Goal: Transaction & Acquisition: Purchase product/service

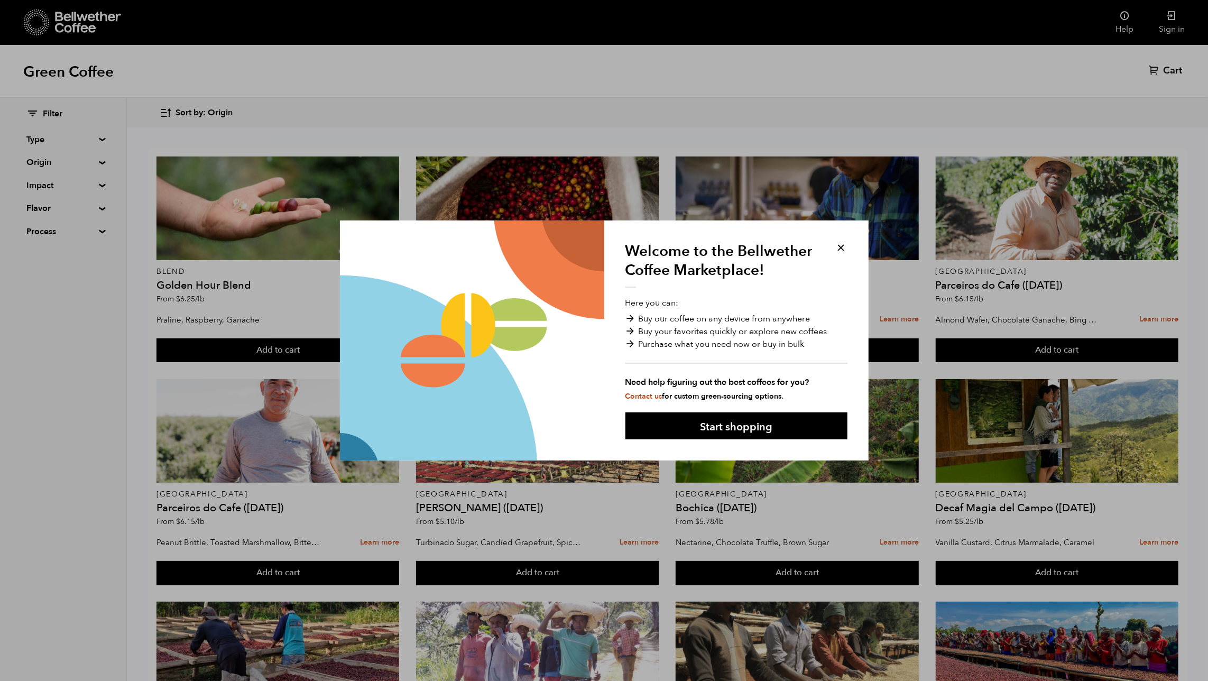
click at [846, 244] on button at bounding box center [841, 248] width 12 height 12
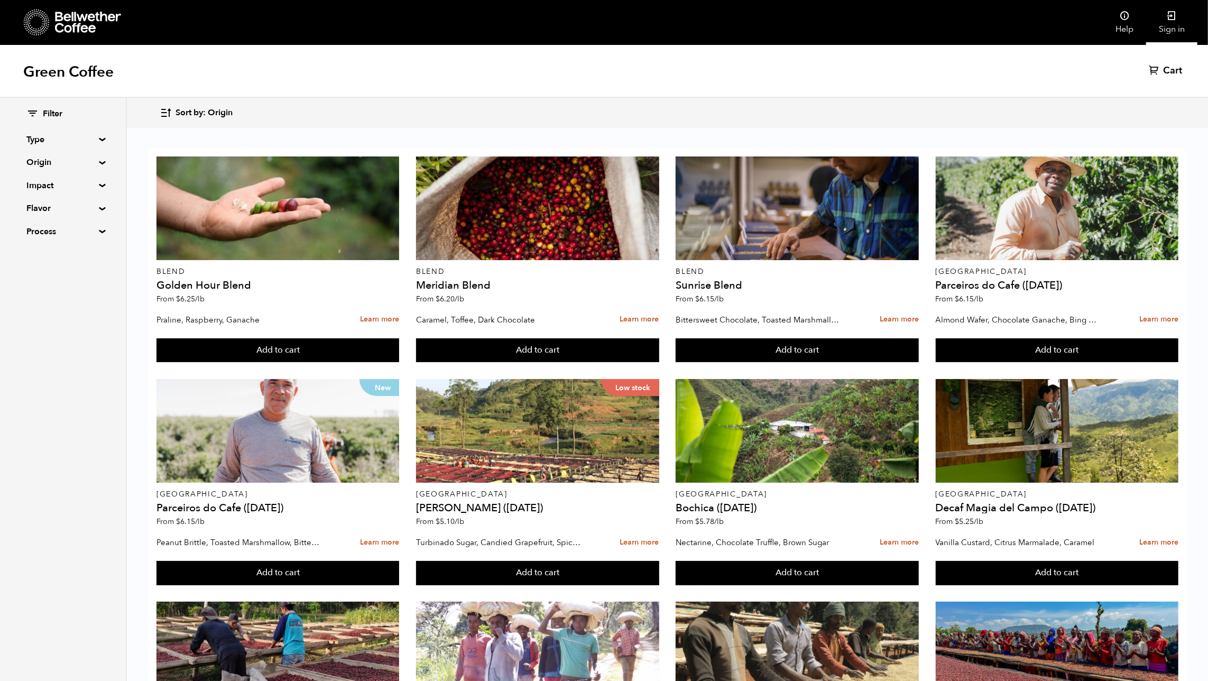
click at [1165, 20] on link "Sign in" at bounding box center [1171, 22] width 51 height 45
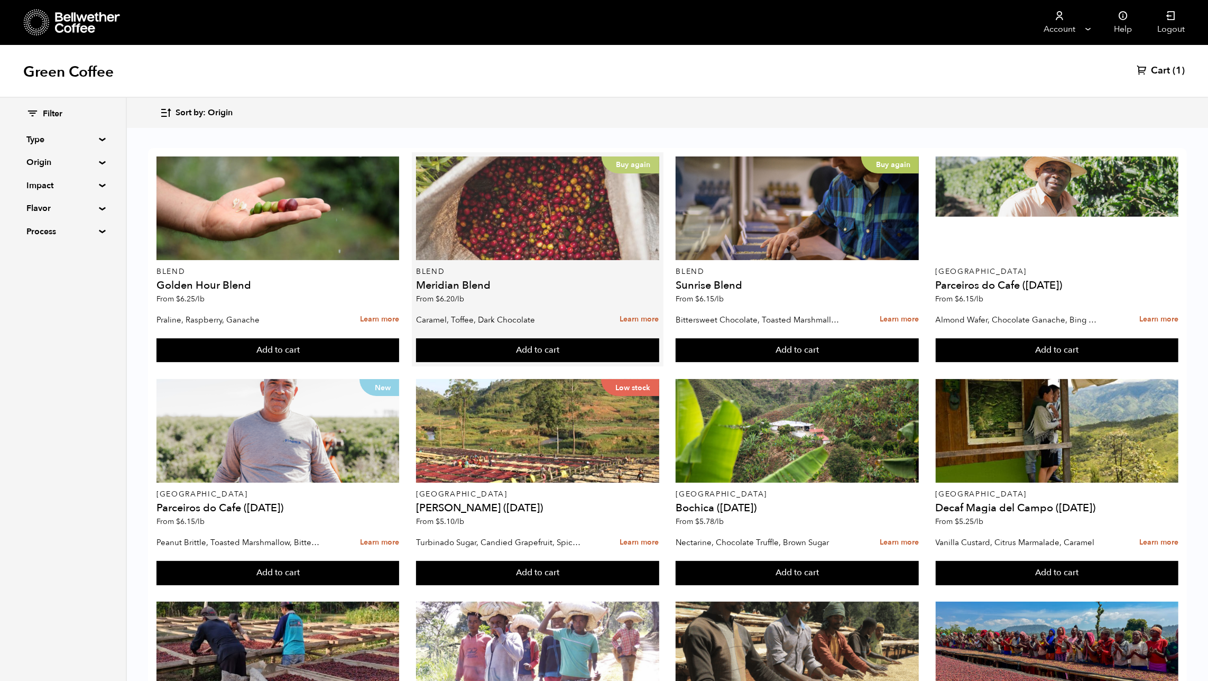
click at [520, 242] on div "Buy again" at bounding box center [537, 209] width 243 height 104
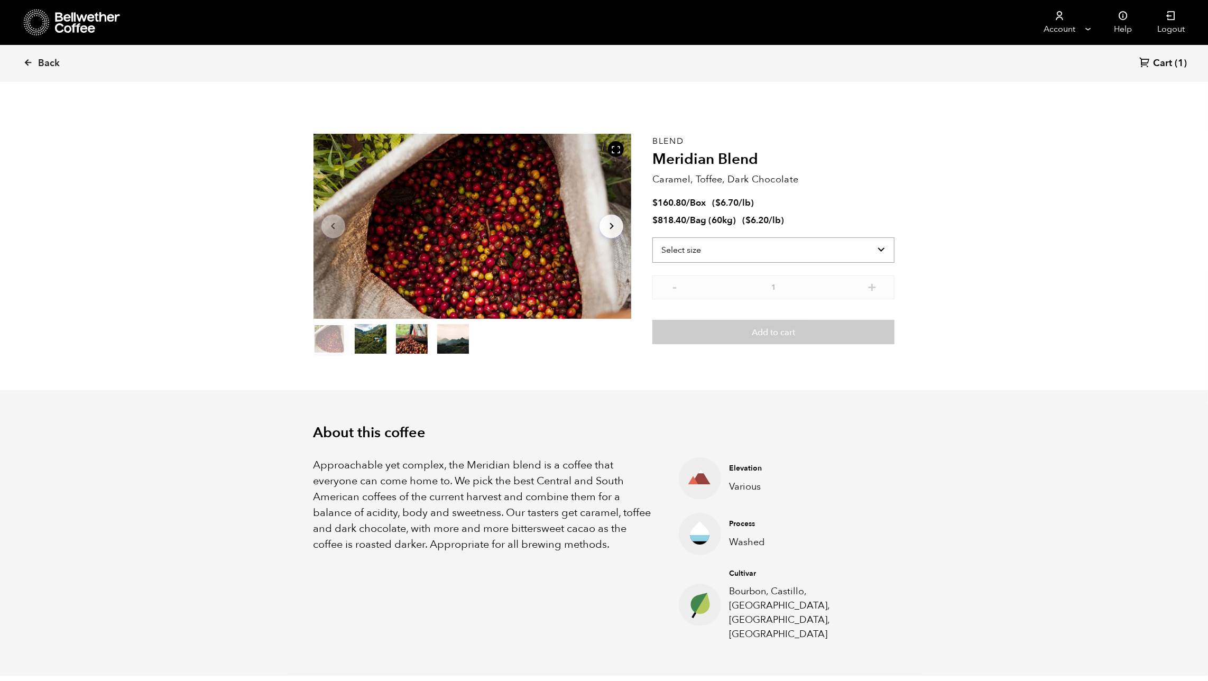
scroll to position [460, 563]
click at [715, 246] on select "Select size Bag (60kg) (132 lbs) Box (24 lbs)" at bounding box center [774, 249] width 242 height 25
select select "box"
click at [653, 237] on select "Select size Bag (60kg) (132 lbs) Box (24 lbs)" at bounding box center [774, 249] width 242 height 25
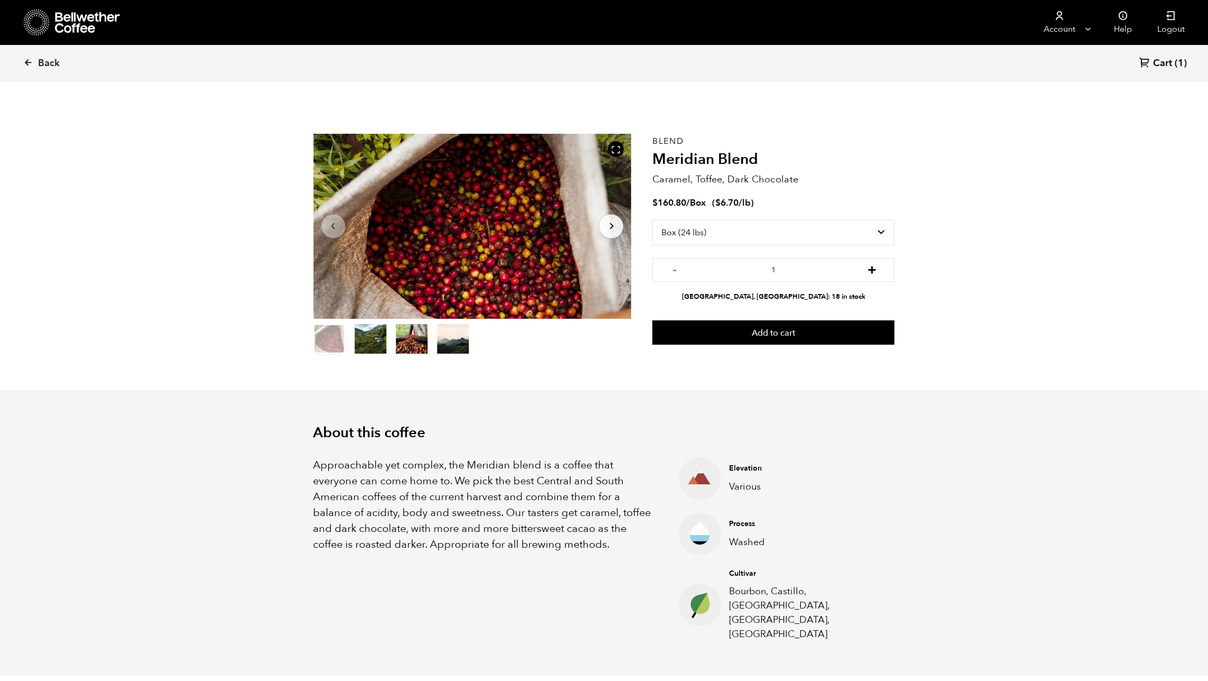
click at [874, 269] on button "+" at bounding box center [872, 268] width 13 height 11
click at [675, 273] on button "-" at bounding box center [674, 268] width 13 height 11
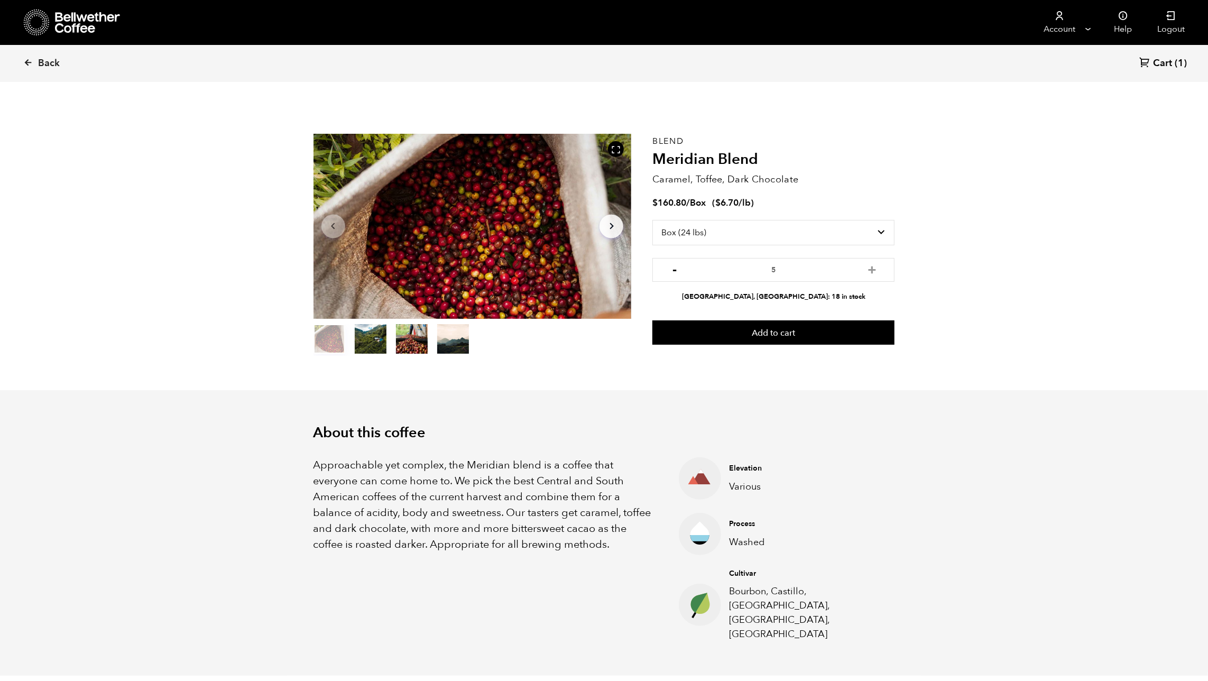
type input "4"
click at [806, 338] on button "Add to cart" at bounding box center [774, 332] width 242 height 24
click at [721, 17] on link "View cart" at bounding box center [706, 22] width 63 height 22
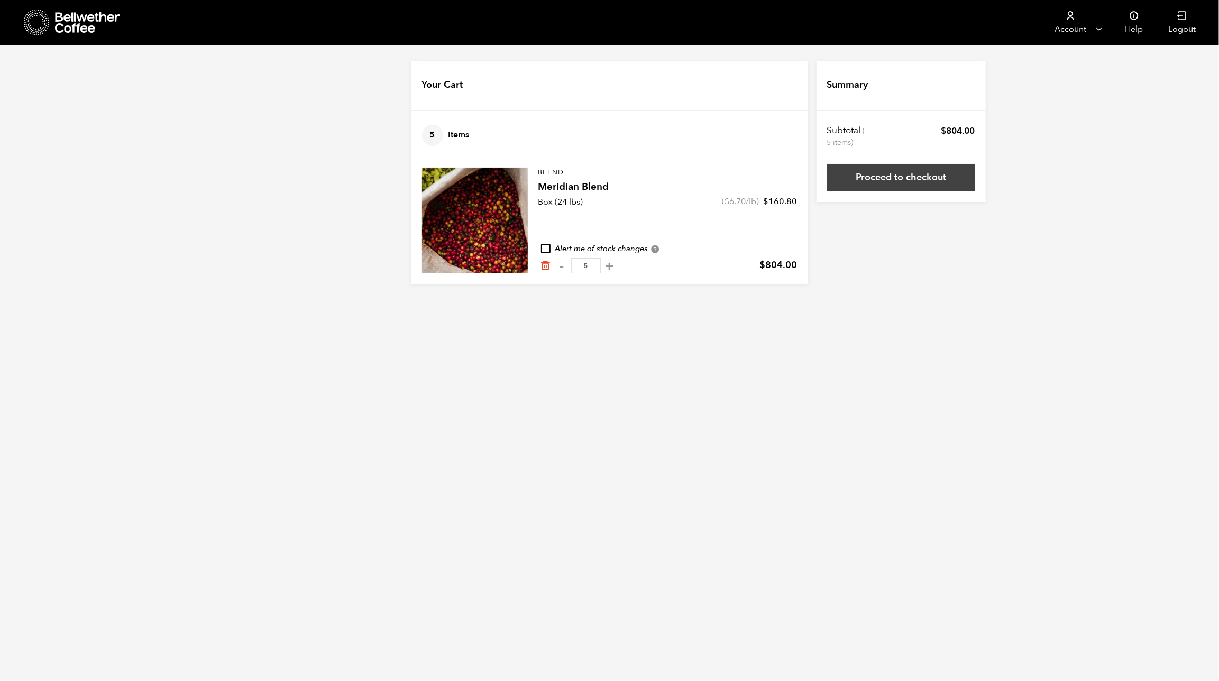
click at [902, 183] on link "Proceed to checkout" at bounding box center [901, 177] width 148 height 27
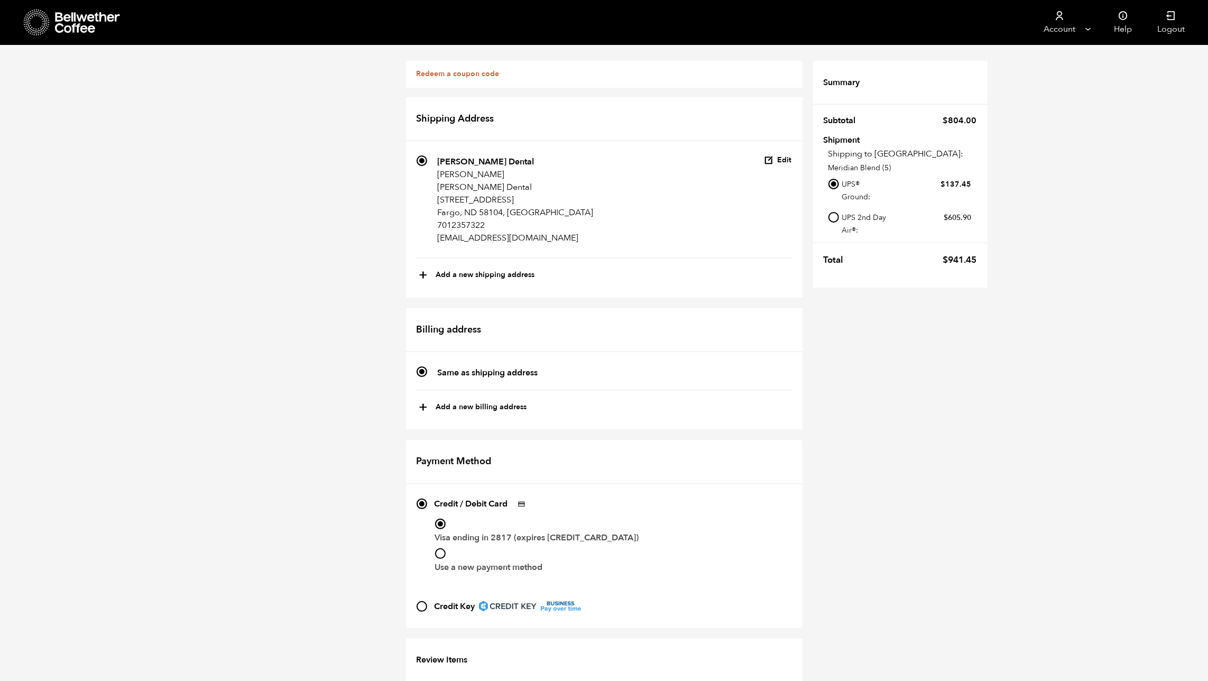
scroll to position [170, 0]
click at [303, 603] on div "Redeem a coupon code If you have a coupon code, please apply it below. Apply co…" at bounding box center [604, 448] width 1208 height 806
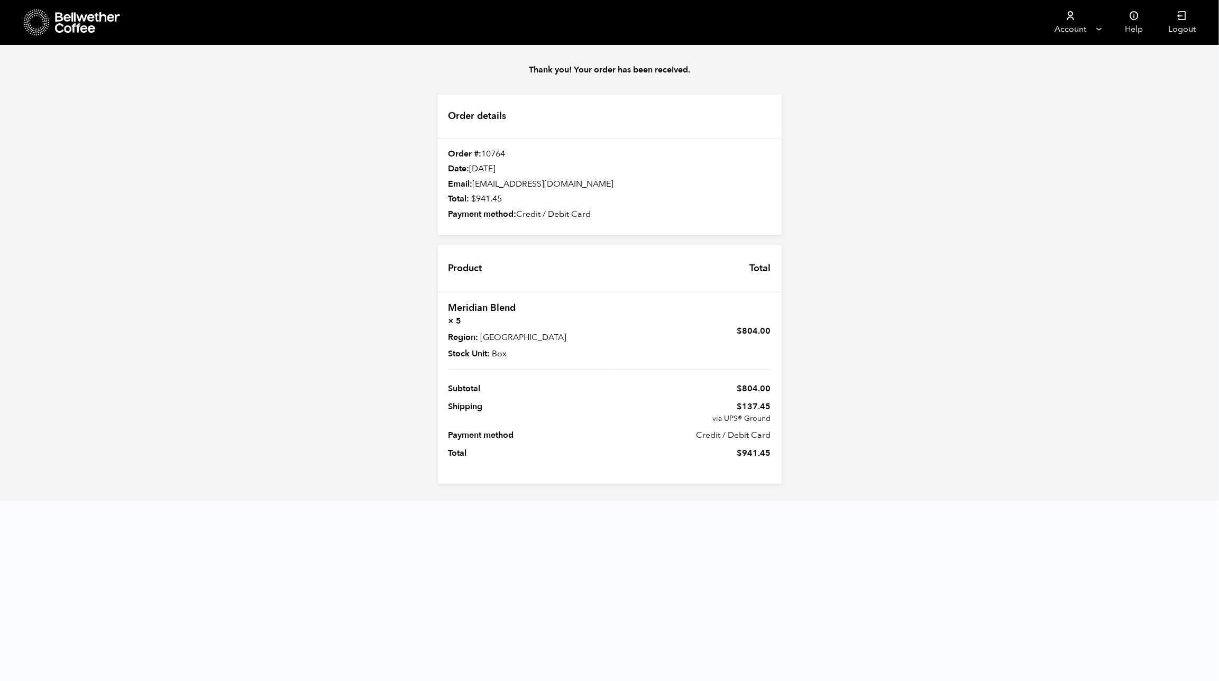
click at [70, 24] on icon at bounding box center [88, 22] width 66 height 21
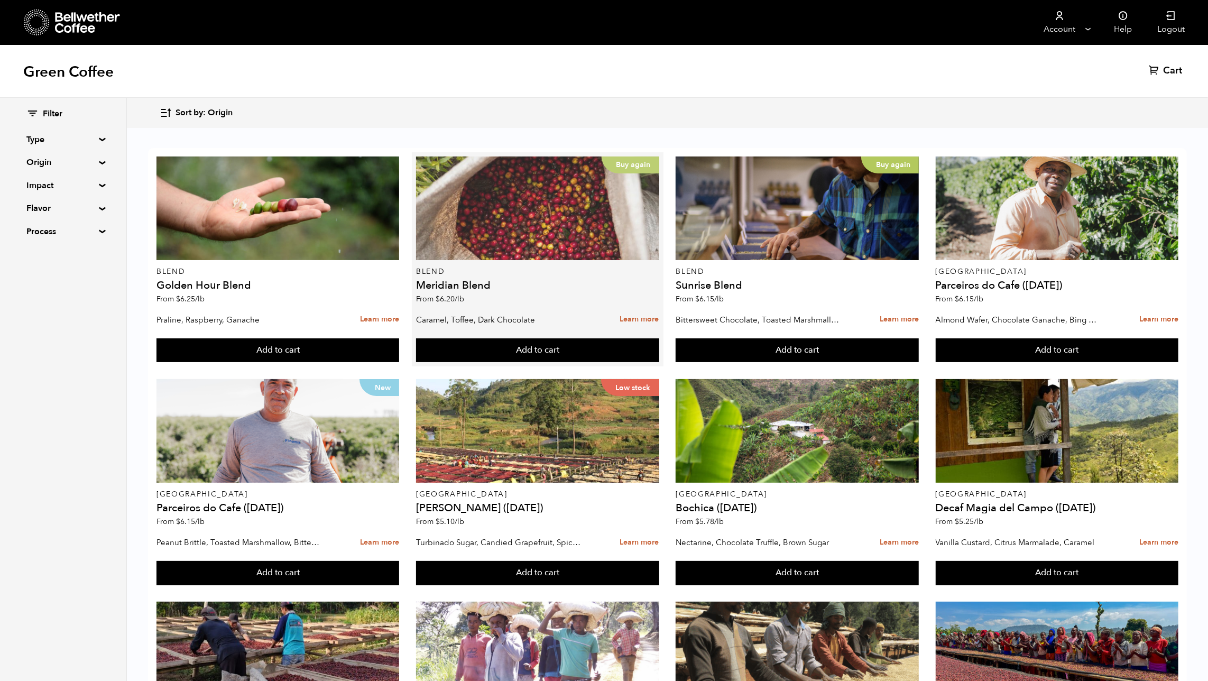
click at [550, 235] on div "Buy again" at bounding box center [537, 209] width 243 height 104
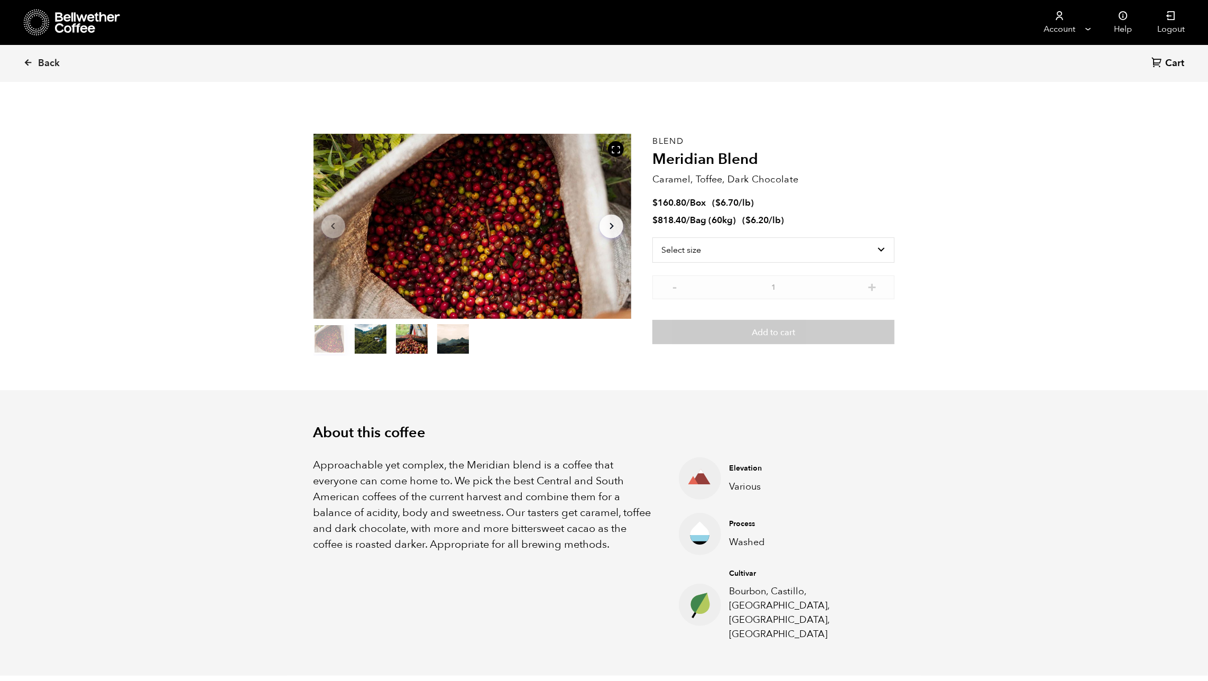
scroll to position [460, 563]
click at [715, 254] on select "Select size Bag (60kg) (132 lbs) Box (24 lbs)" at bounding box center [774, 249] width 242 height 25
select select "bag-3"
click at [653, 237] on select "Select size Bag (60kg) (132 lbs) Box (24 lbs)" at bounding box center [774, 249] width 242 height 25
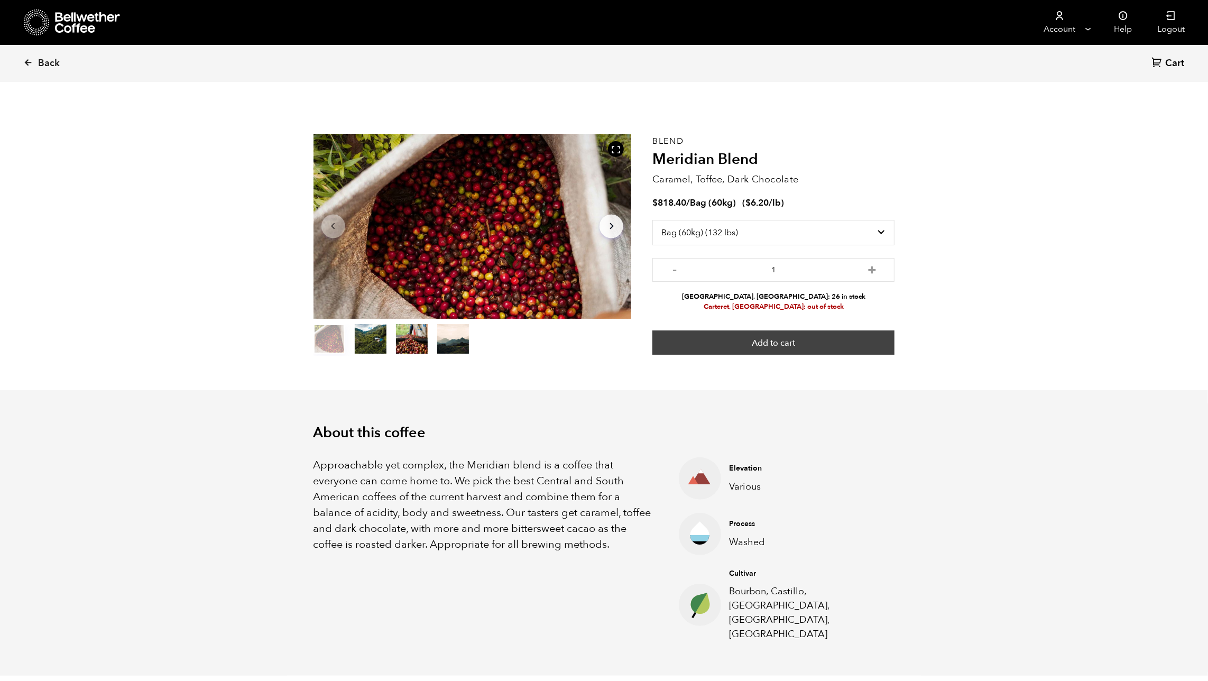
click at [804, 343] on button "Add to cart" at bounding box center [774, 342] width 242 height 24
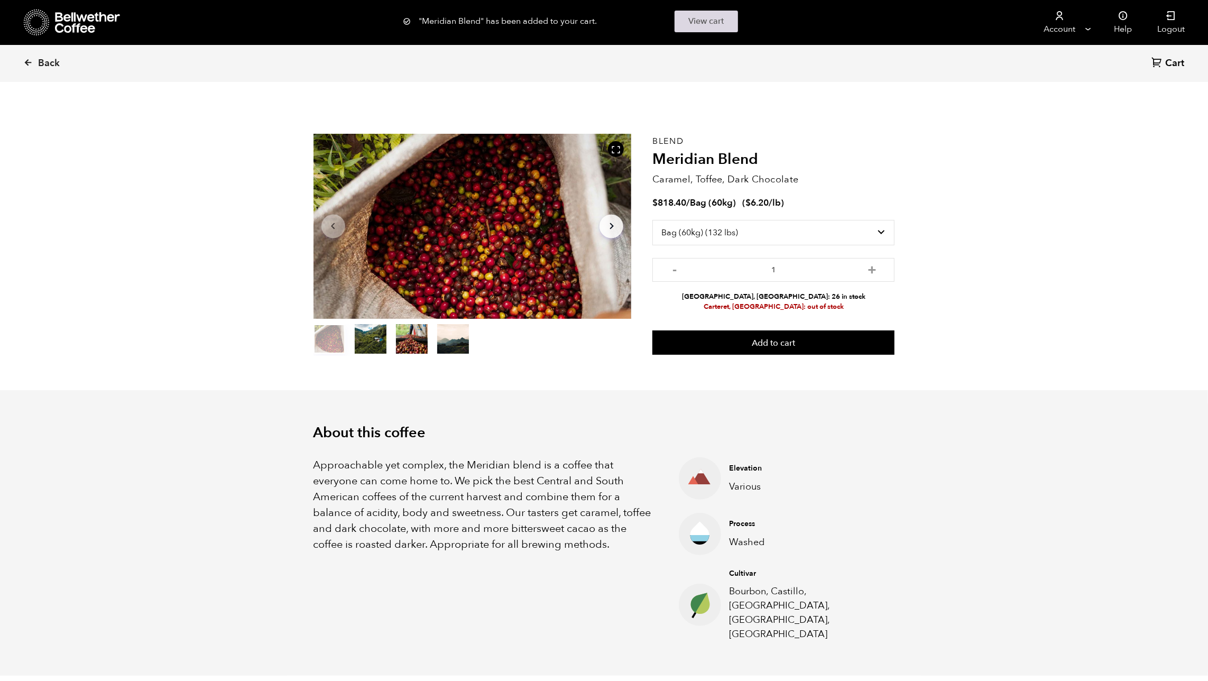
click at [727, 26] on link "View cart" at bounding box center [706, 22] width 63 height 22
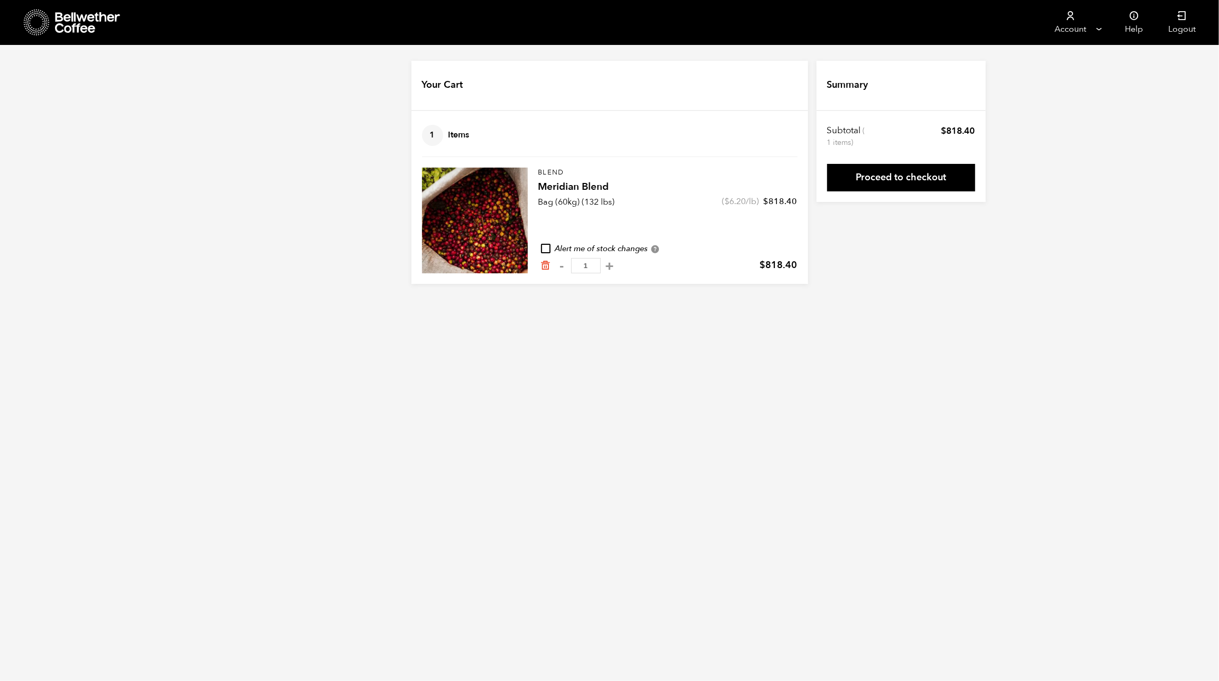
click at [908, 174] on link "Proceed to checkout" at bounding box center [901, 177] width 148 height 27
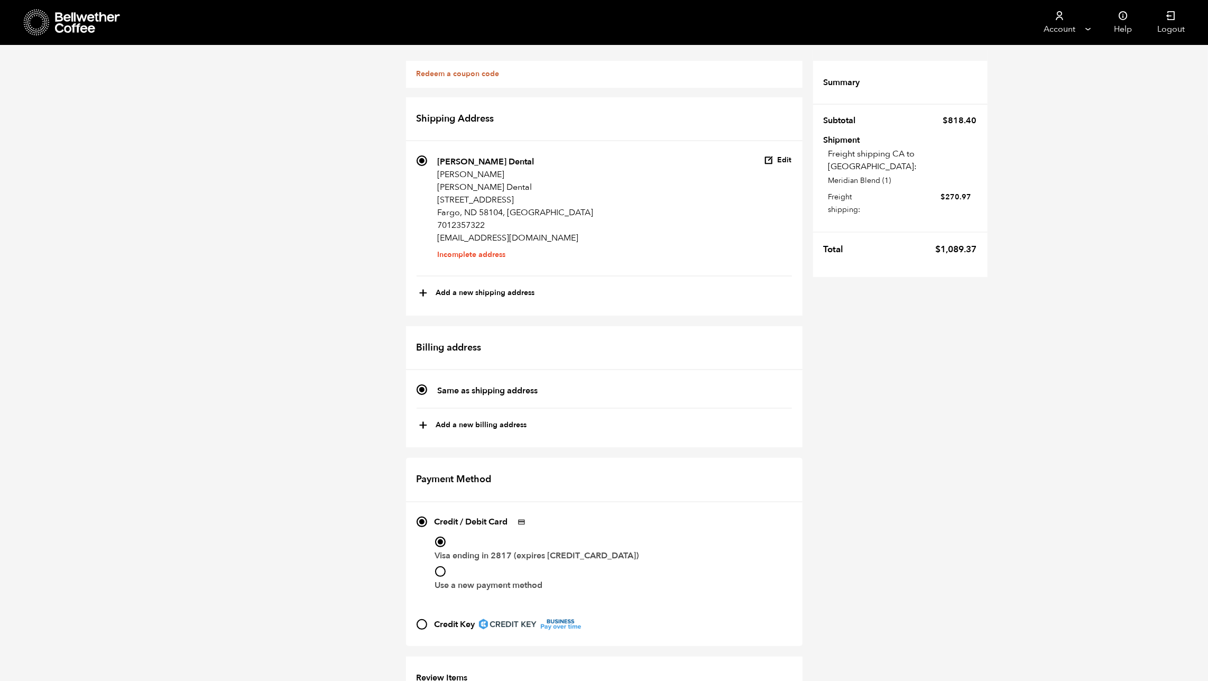
click at [772, 157] on icon "button" at bounding box center [770, 160] width 10 height 10
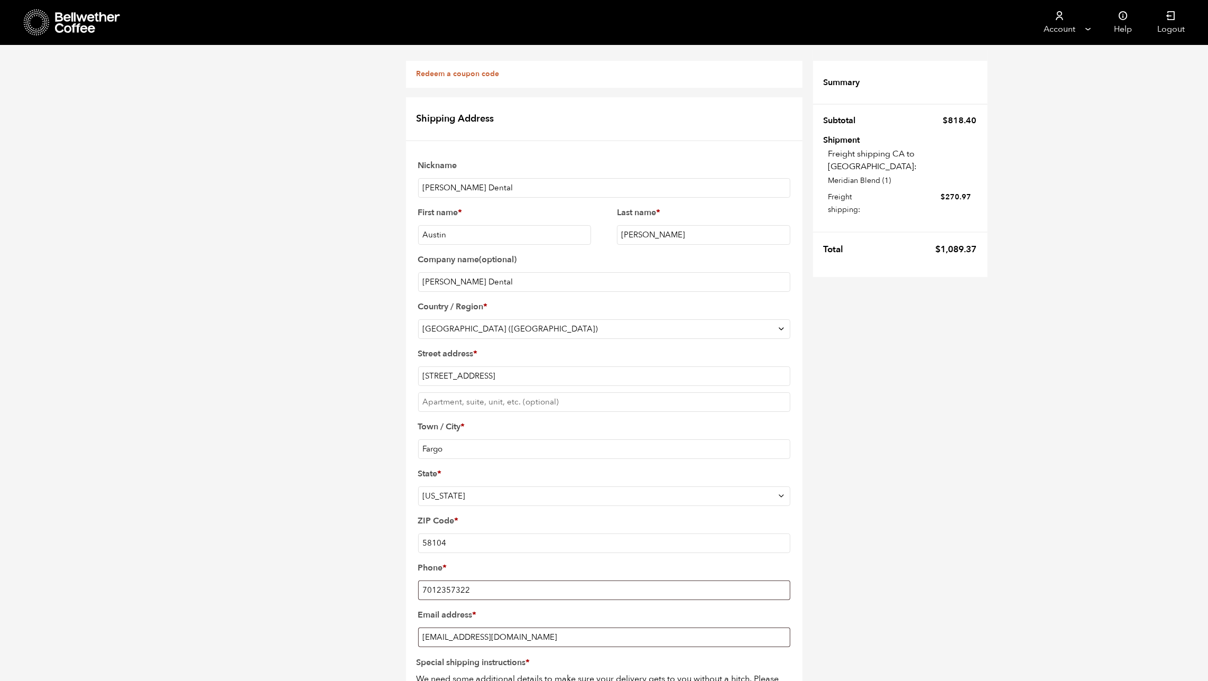
scroll to position [352, 0]
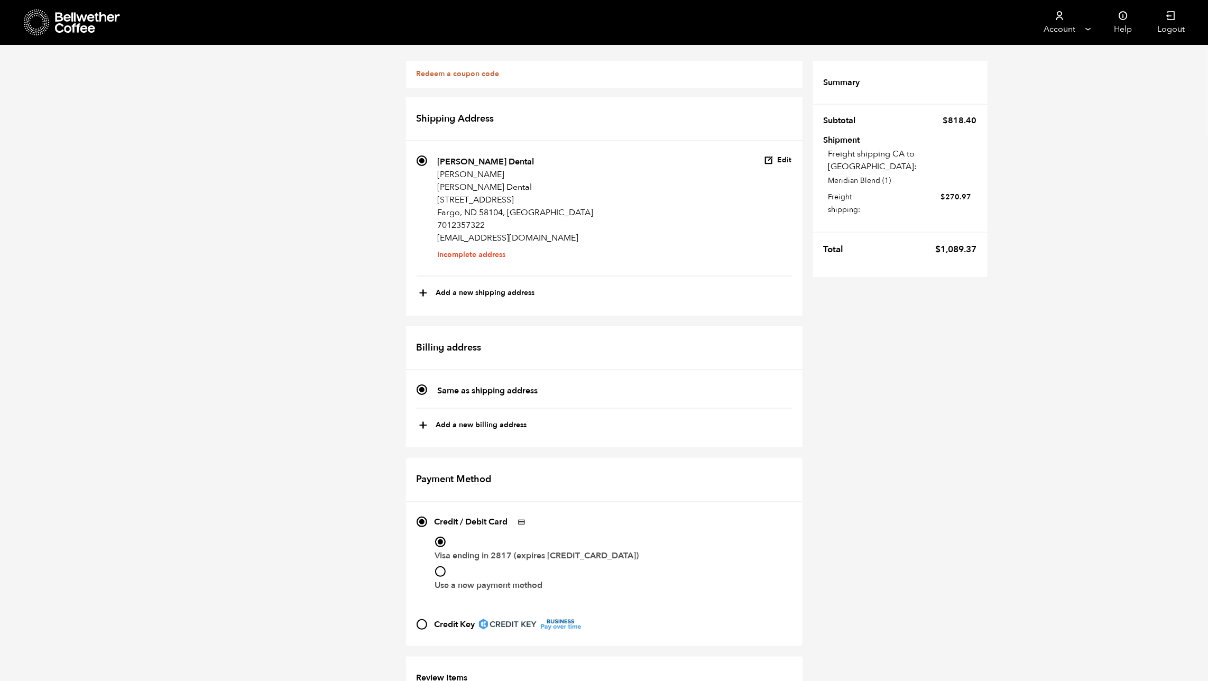
scroll to position [0, 0]
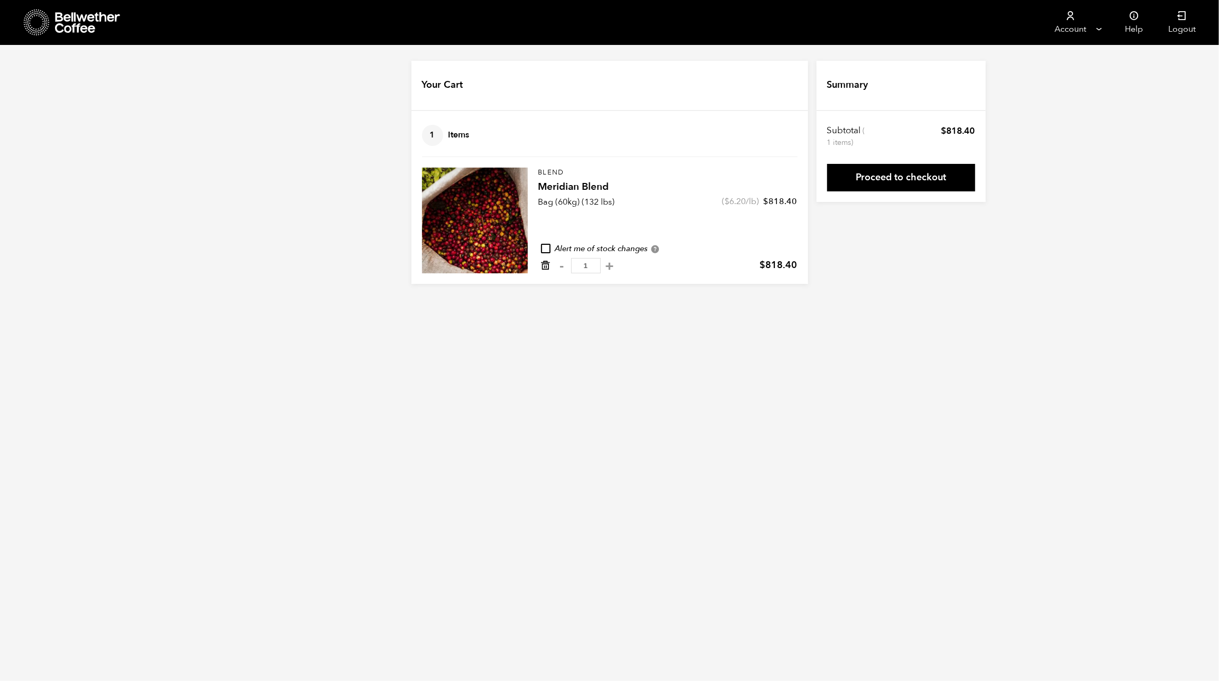
click at [546, 265] on icon "Remove from cart" at bounding box center [545, 265] width 11 height 11
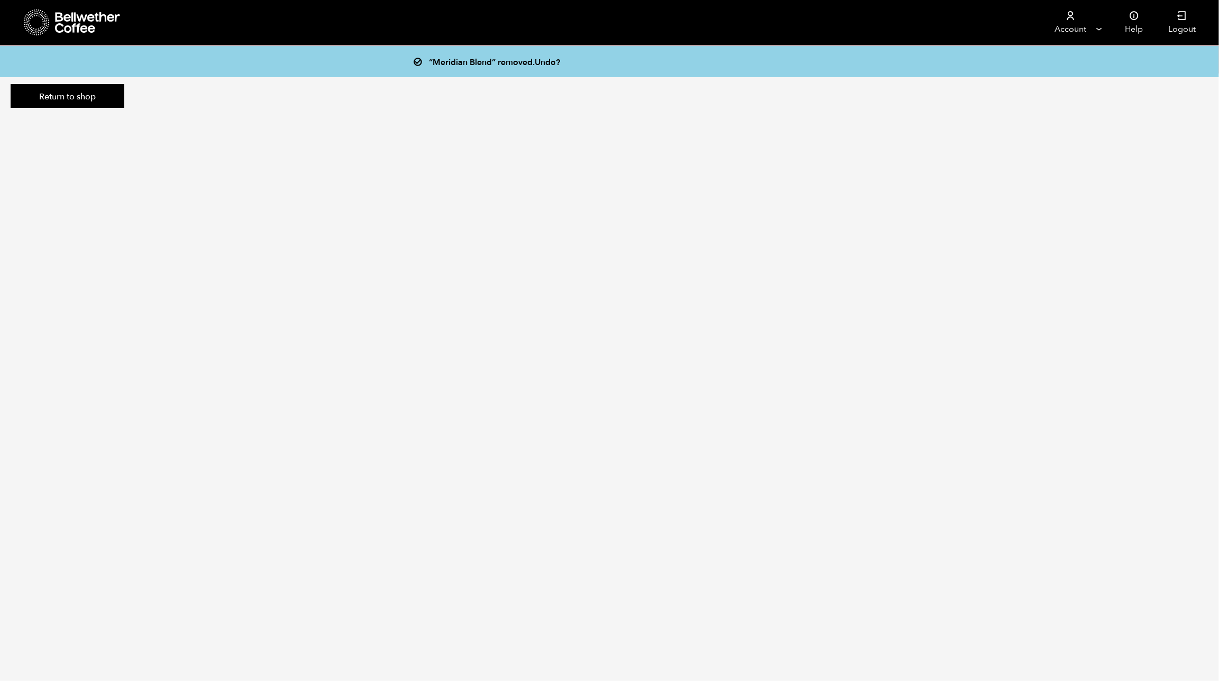
click at [98, 32] on icon at bounding box center [88, 22] width 66 height 21
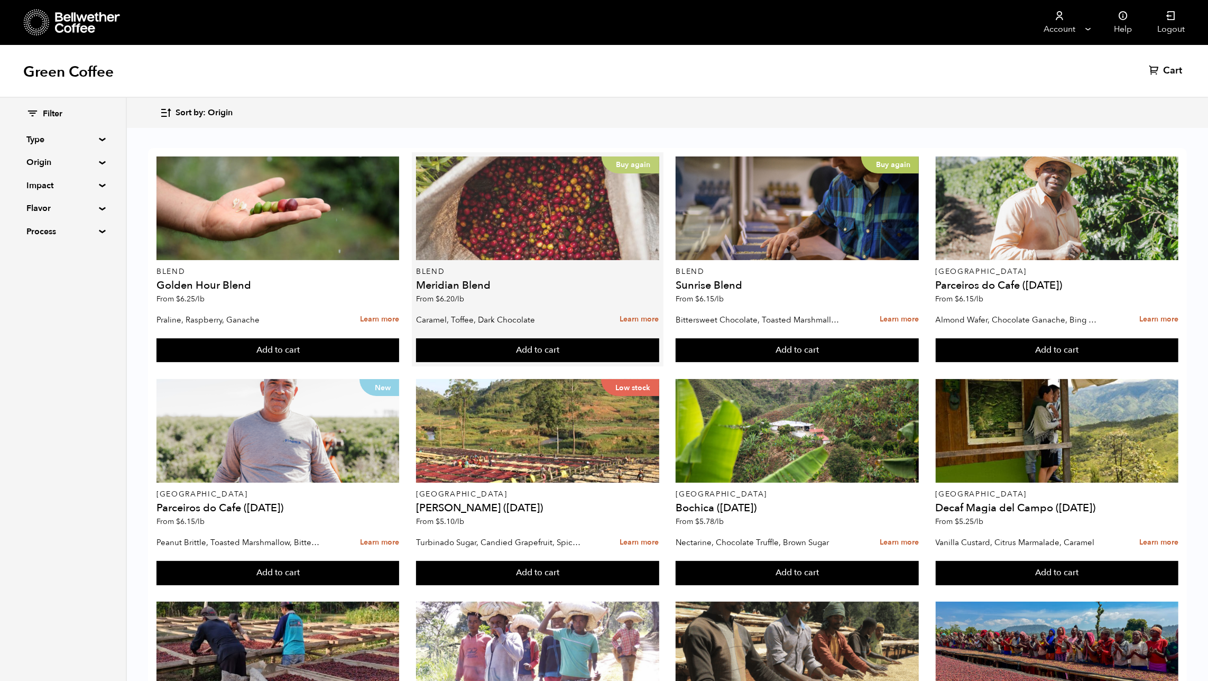
click at [536, 254] on div "Buy again" at bounding box center [537, 209] width 243 height 104
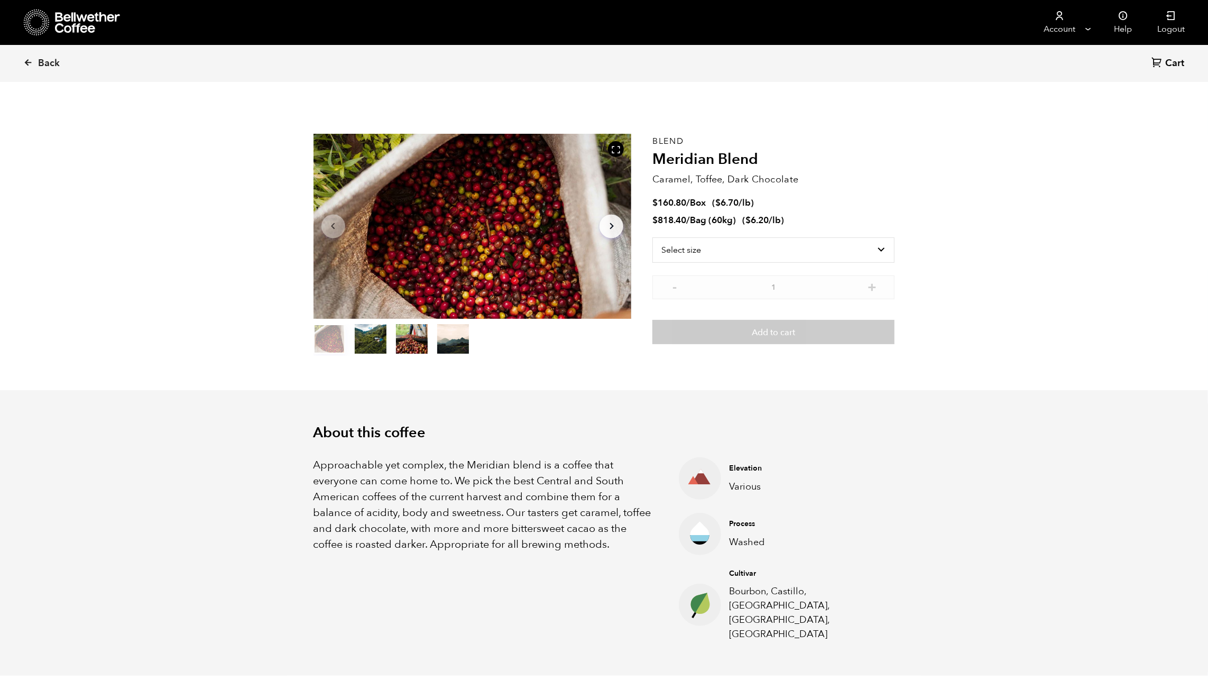
scroll to position [460, 563]
click at [751, 252] on select "Select size Bag (60kg) (132 lbs) Box (24 lbs)" at bounding box center [774, 249] width 242 height 25
select select "box"
click at [653, 237] on select "Select size Bag (60kg) (132 lbs) Box (24 lbs)" at bounding box center [774, 249] width 242 height 25
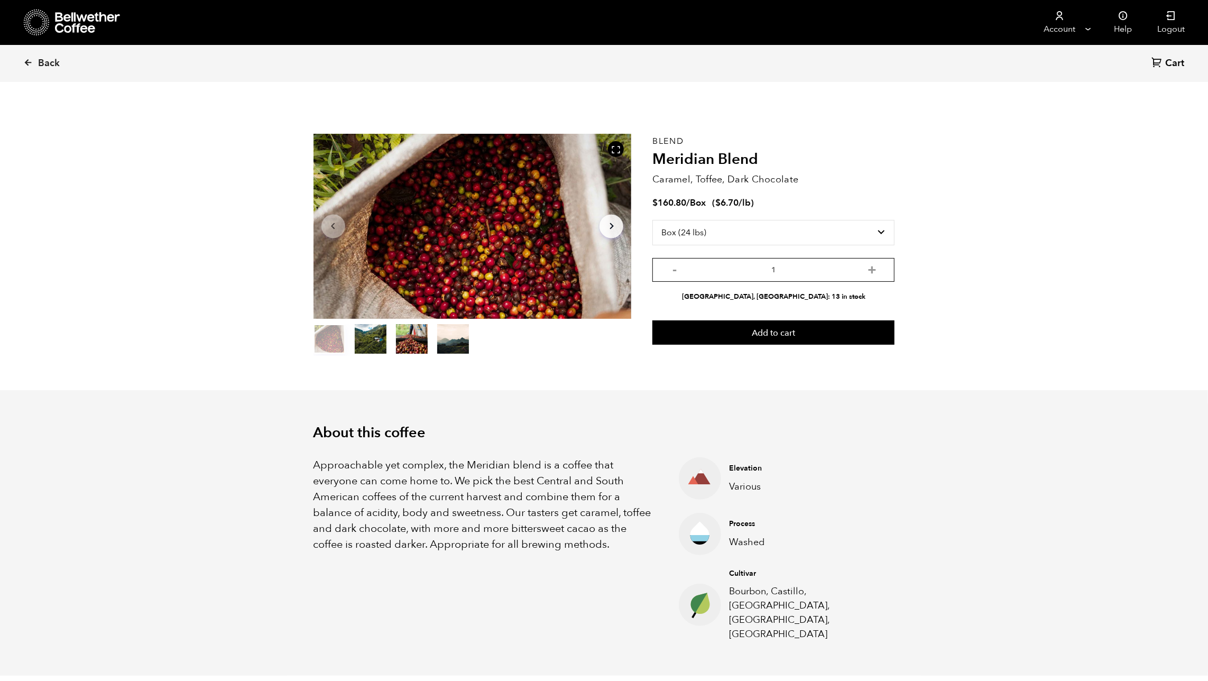
click at [865, 269] on input "1" at bounding box center [774, 270] width 242 height 24
click at [866, 269] on div "- 1 + Alameda, CA: 13 in stock" at bounding box center [774, 280] width 242 height 44
click at [874, 271] on button "+" at bounding box center [872, 268] width 13 height 11
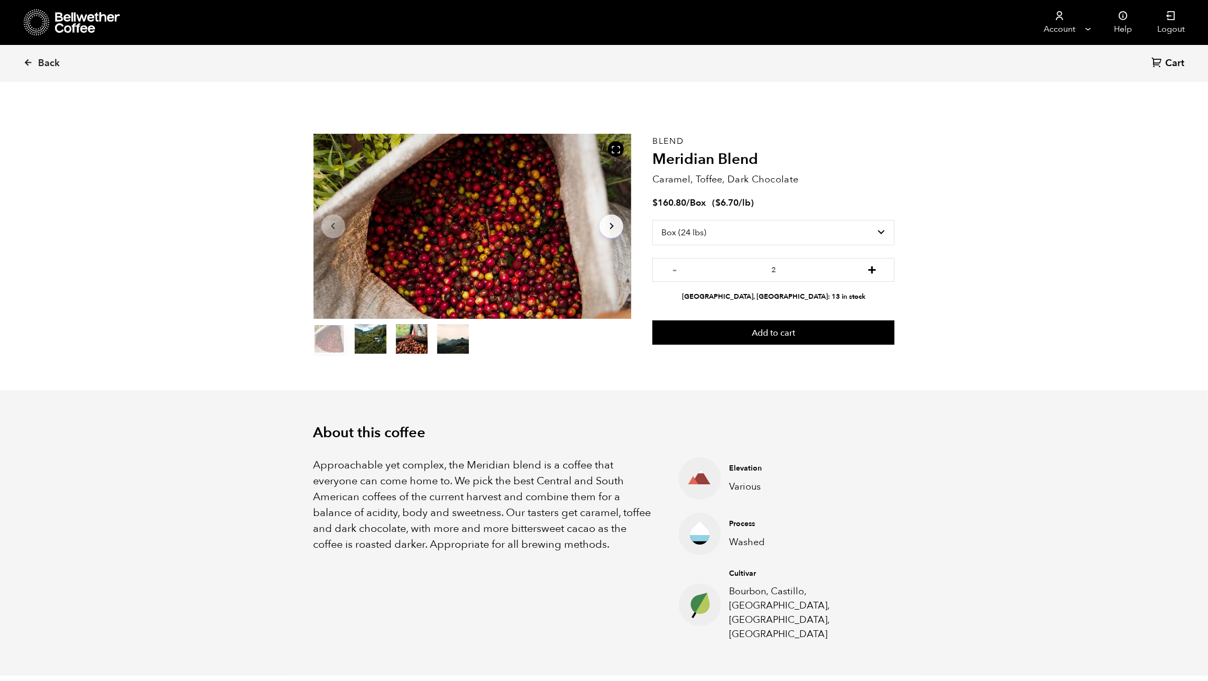
click at [874, 271] on button "+" at bounding box center [872, 268] width 13 height 11
type input "6"
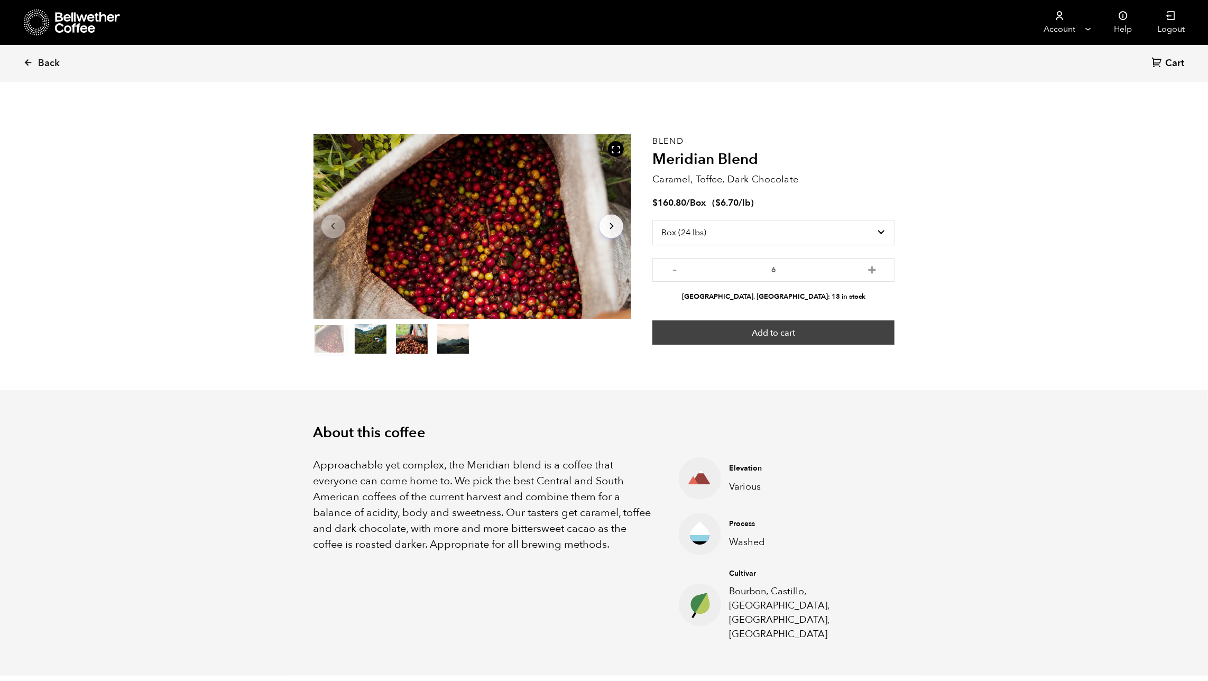
click at [852, 333] on button "Add to cart" at bounding box center [774, 332] width 242 height 24
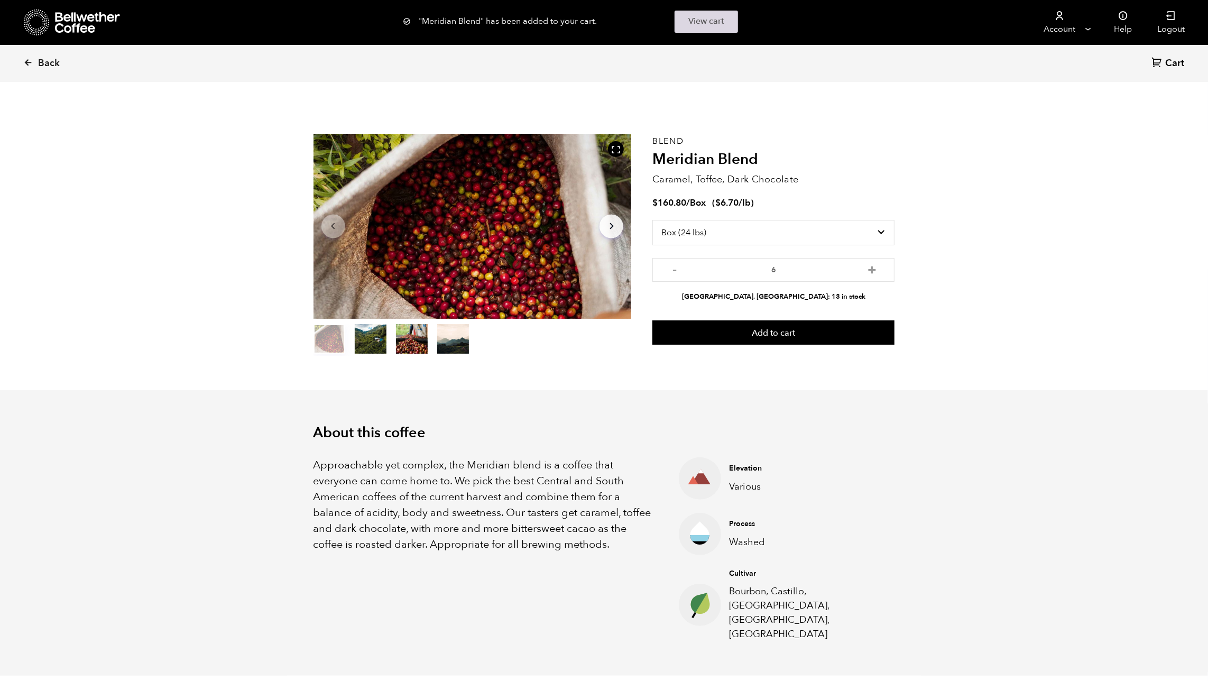
click at [681, 20] on link "View cart" at bounding box center [706, 22] width 63 height 22
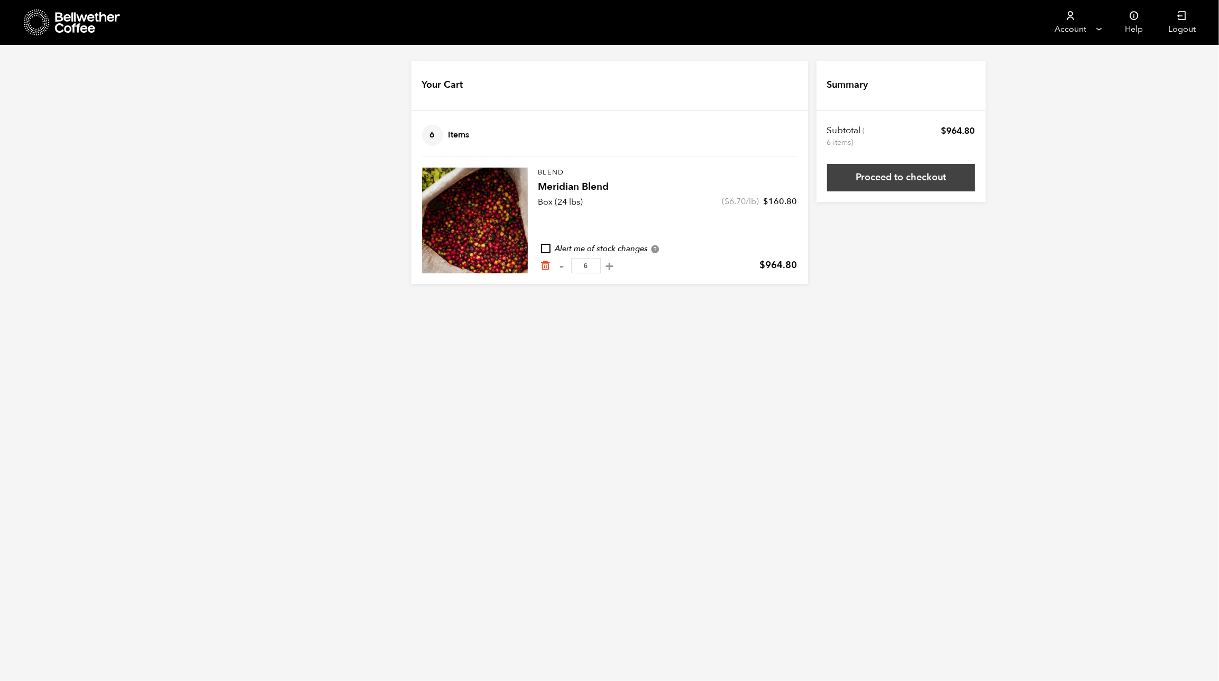
click at [887, 180] on link "Proceed to checkout" at bounding box center [901, 177] width 148 height 27
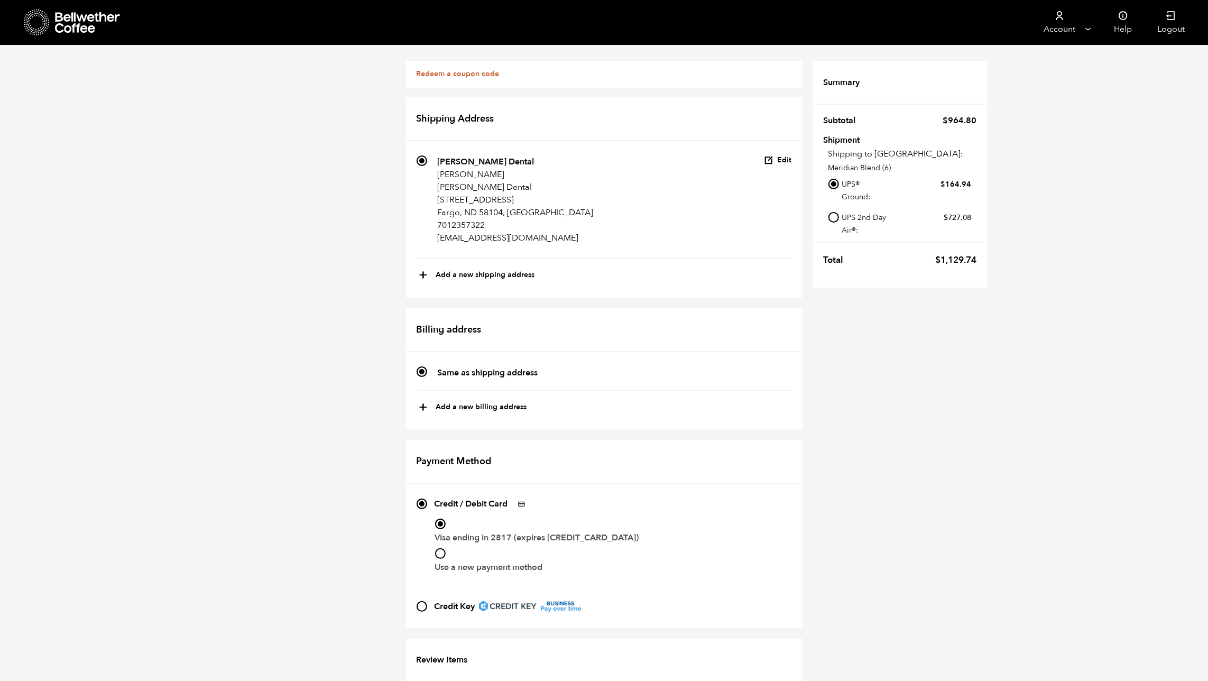
scroll to position [170, 0]
drag, startPoint x: 1117, startPoint y: 333, endPoint x: 1101, endPoint y: 330, distance: 16.5
click at [1113, 330] on div "Redeem a coupon code If you have a coupon code, please apply it below. Apply co…" at bounding box center [604, 448] width 1208 height 806
